Goal: Task Accomplishment & Management: Complete application form

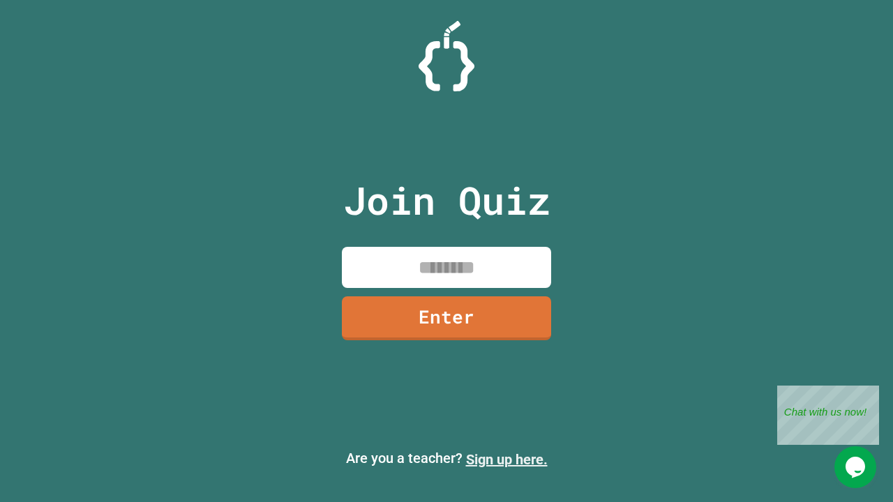
click at [506, 460] on link "Sign up here." at bounding box center [507, 459] width 82 height 17
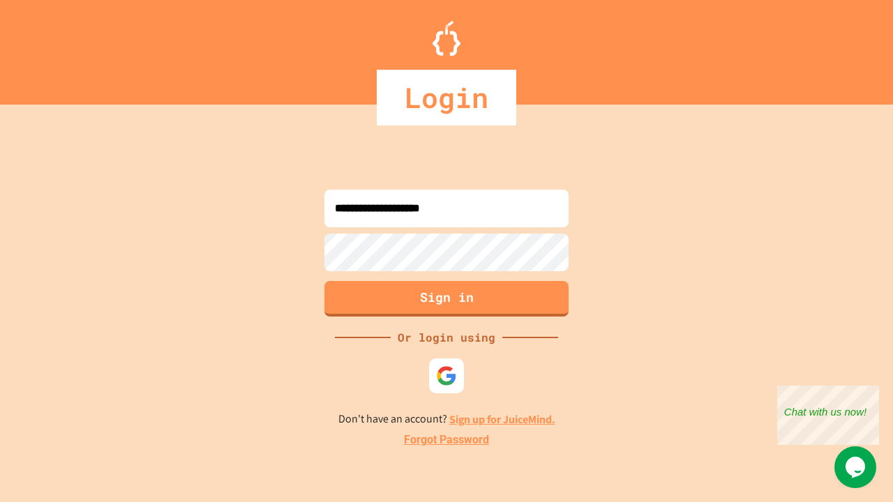
type input "**********"
